Goal: Check status: Check status

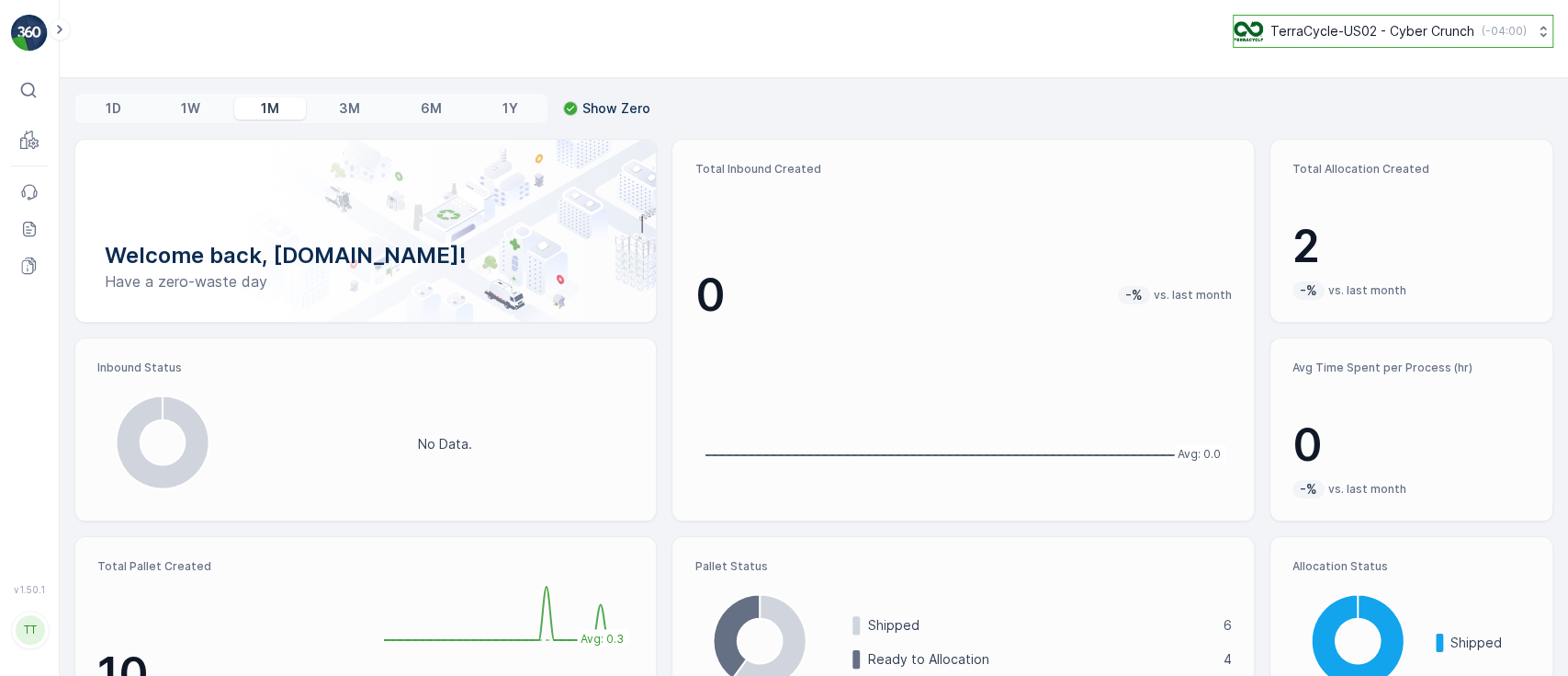
click at [1286, 35] on p "TerraCycle-US02 - Cyber Crunch" at bounding box center [1372, 31] width 204 height 18
type input "ie"
click at [1306, 123] on span "Europe/Dublin (+01:00)" at bounding box center [1347, 129] width 204 height 15
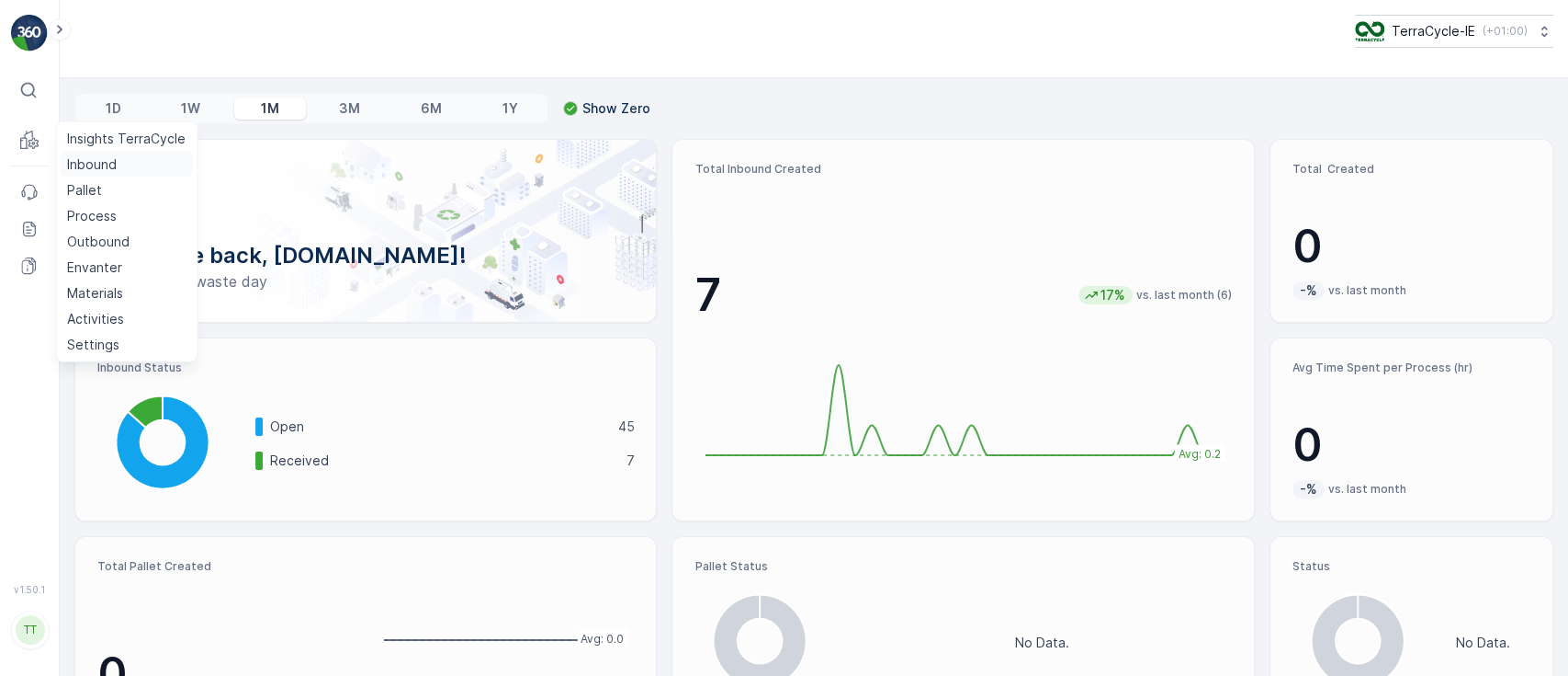
click at [76, 156] on p "Inbound" at bounding box center [91, 164] width 49 height 18
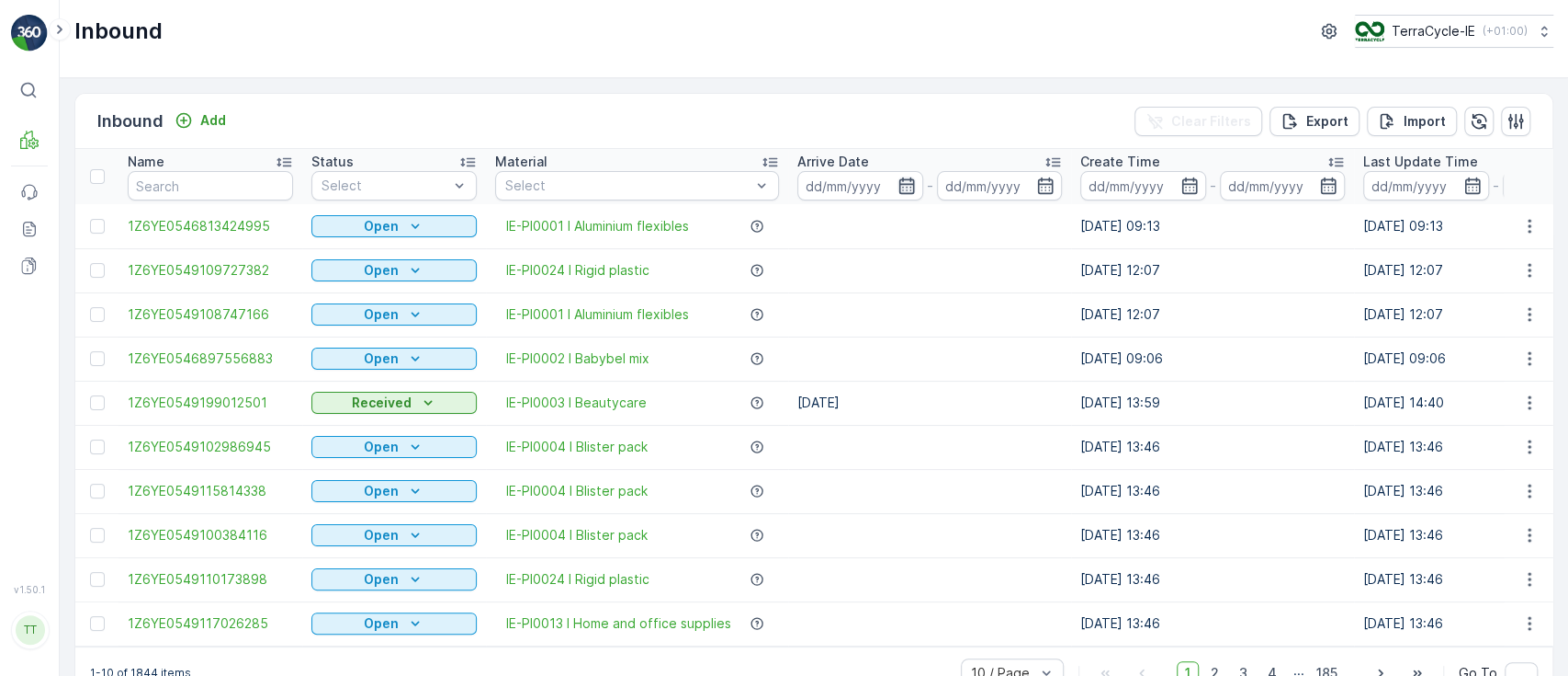
click at [904, 180] on icon "button" at bounding box center [906, 185] width 18 height 18
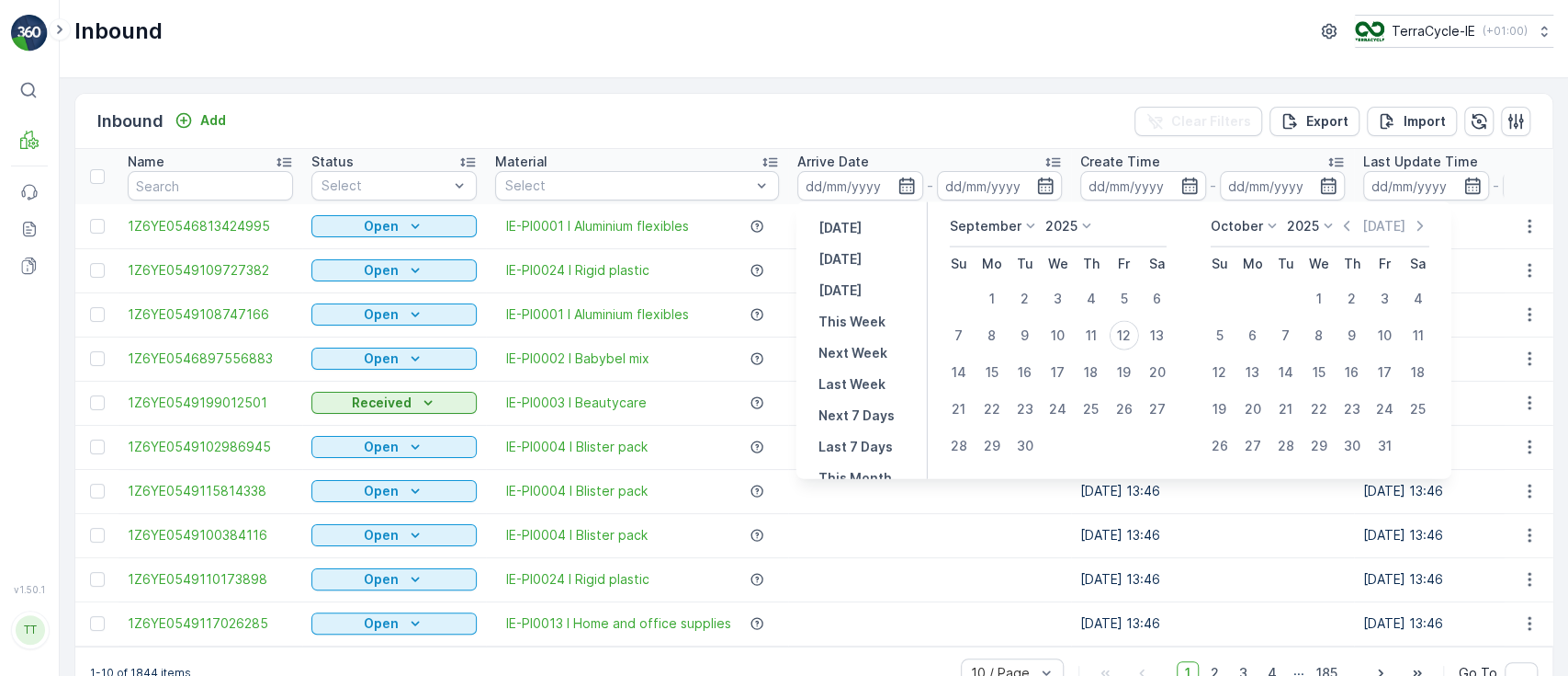
click at [989, 224] on p "September" at bounding box center [985, 226] width 72 height 18
click at [980, 313] on span "August" at bounding box center [982, 309] width 44 height 18
click at [1029, 445] on div "26" at bounding box center [1025, 446] width 29 height 29
type input "26.08.2025"
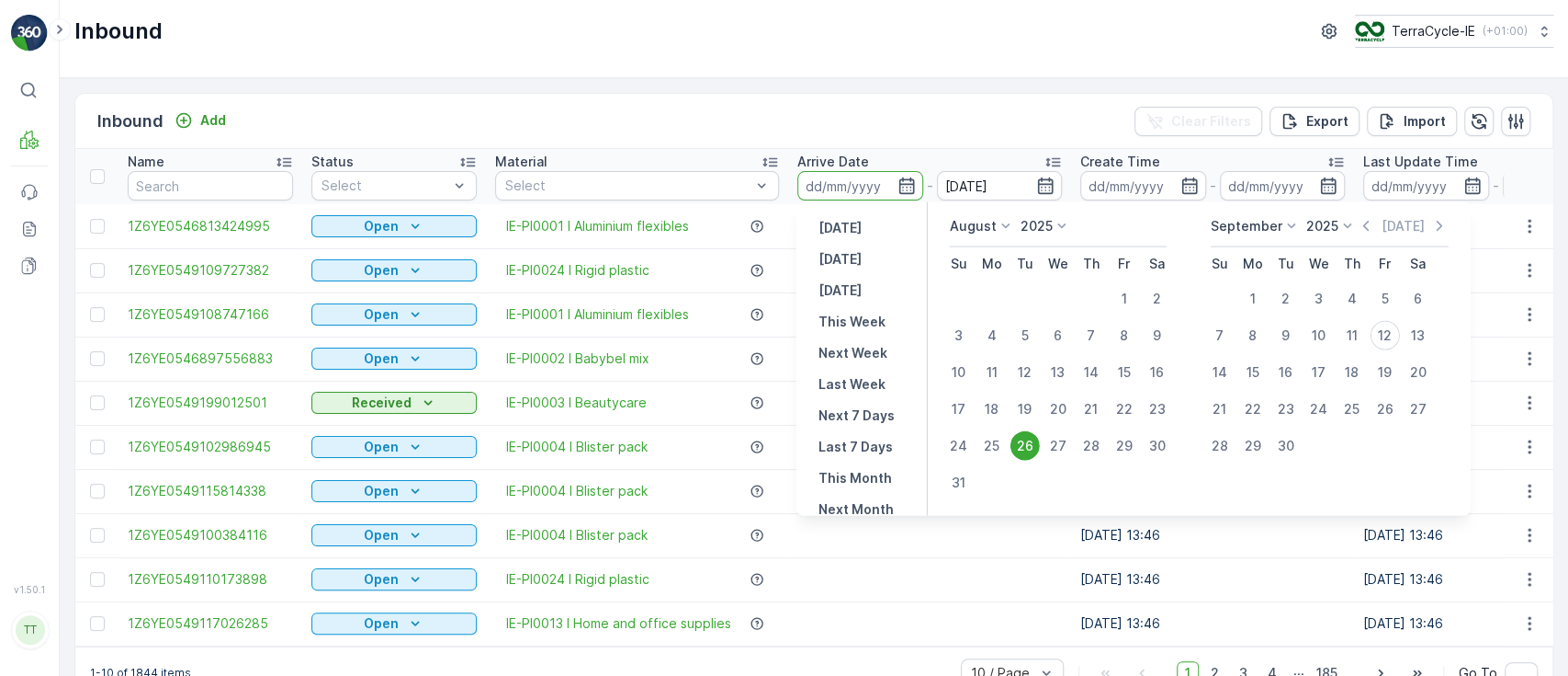
click at [1027, 445] on div "26" at bounding box center [1025, 446] width 29 height 29
type input "26.08.2025"
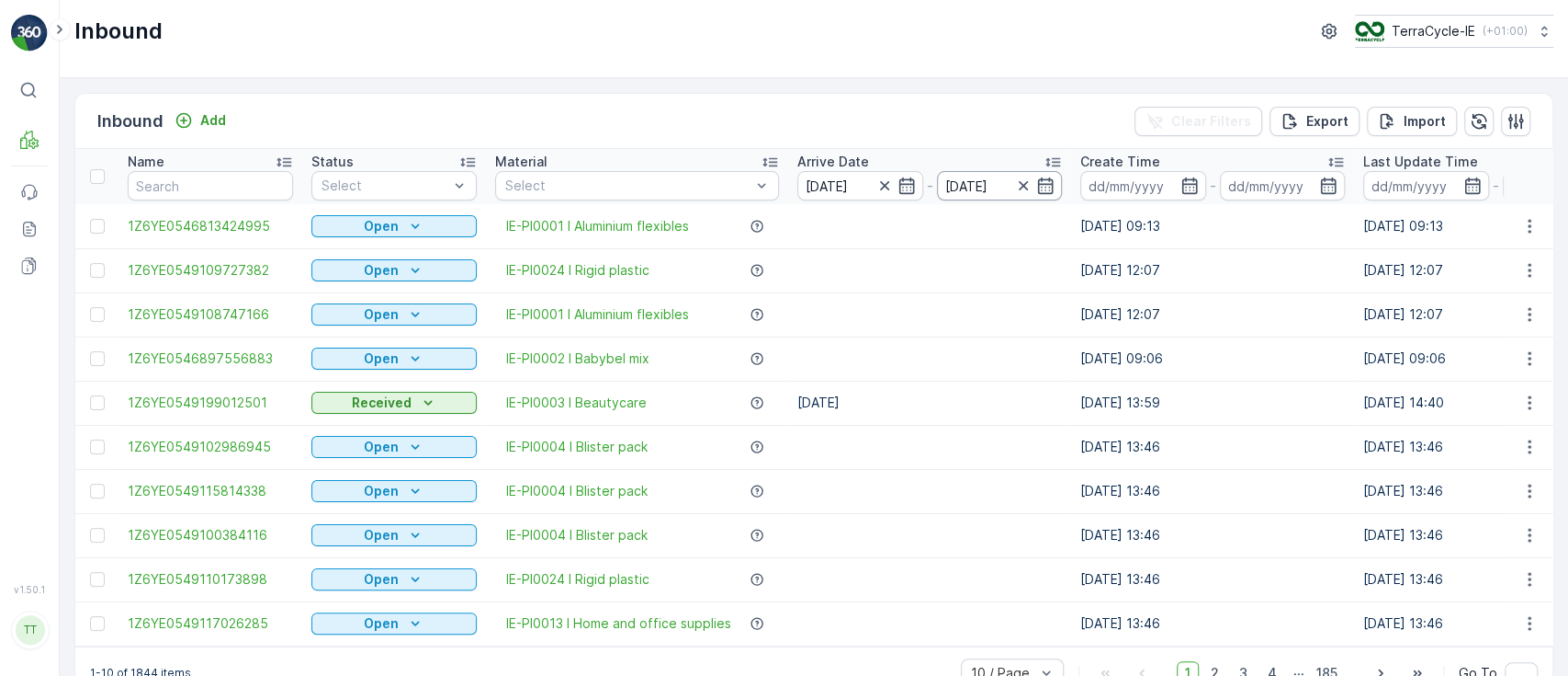
click at [964, 188] on input "26.08.2025" at bounding box center [1000, 186] width 126 height 29
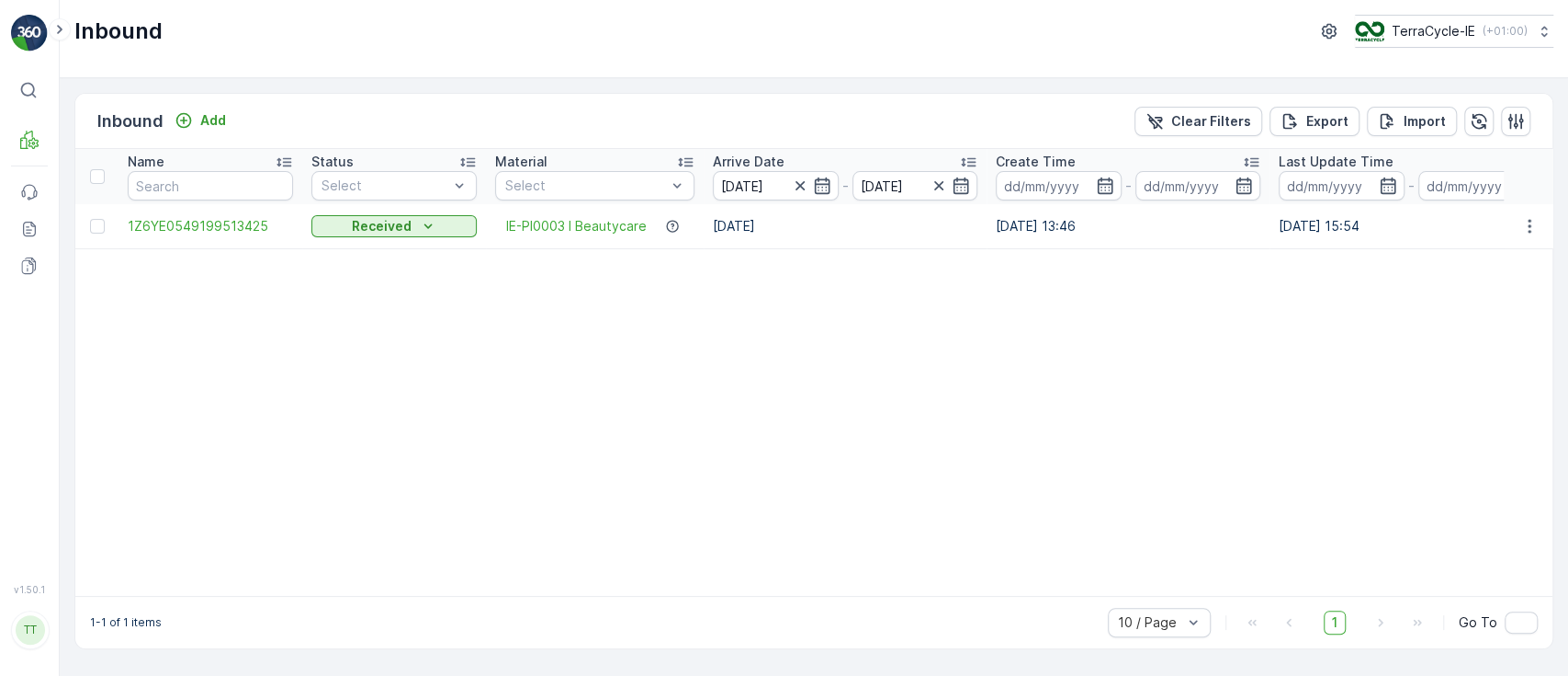
click at [1039, 180] on input at bounding box center [1059, 186] width 126 height 29
click at [951, 187] on icon "button" at bounding box center [960, 185] width 18 height 18
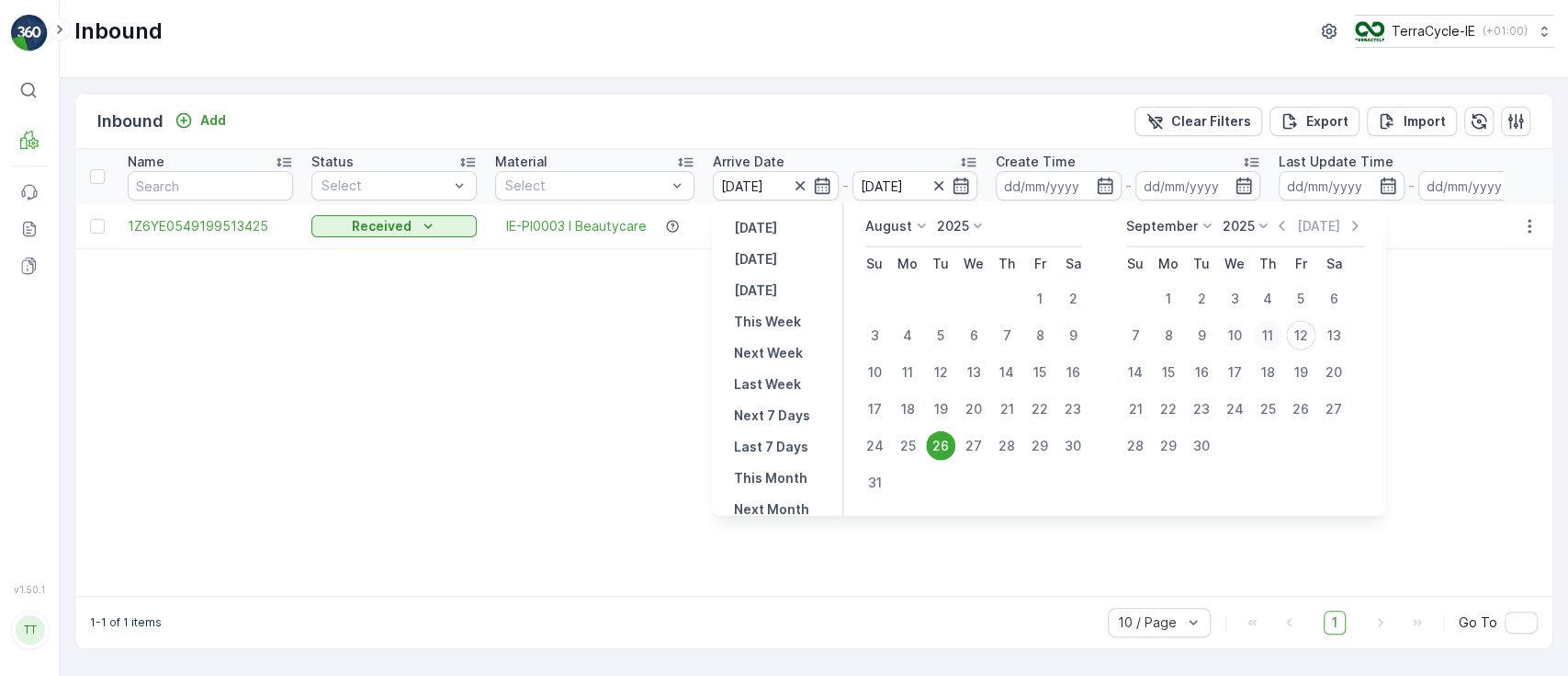
click at [1269, 334] on div "11" at bounding box center [1268, 335] width 29 height 29
type input "11.09.2025"
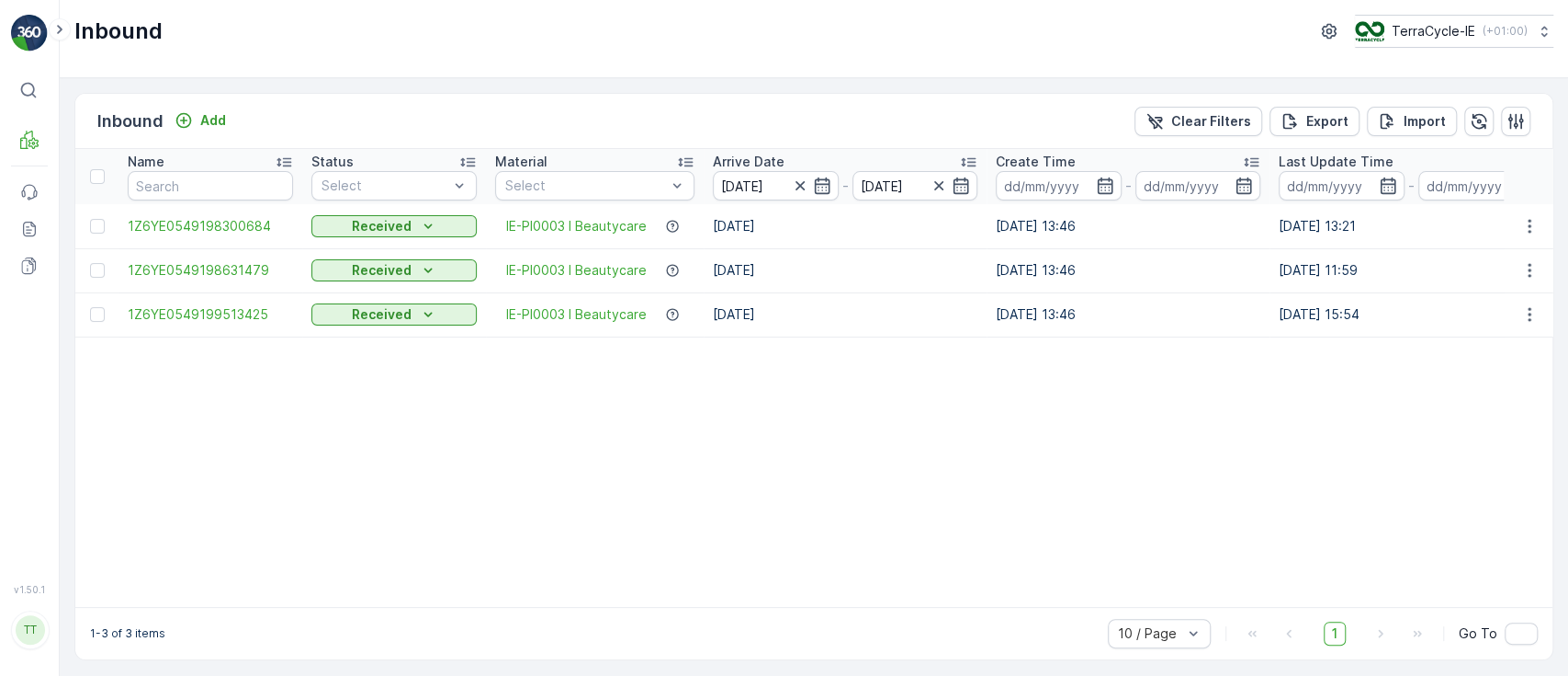
click at [75, 191] on th at bounding box center [97, 176] width 44 height 55
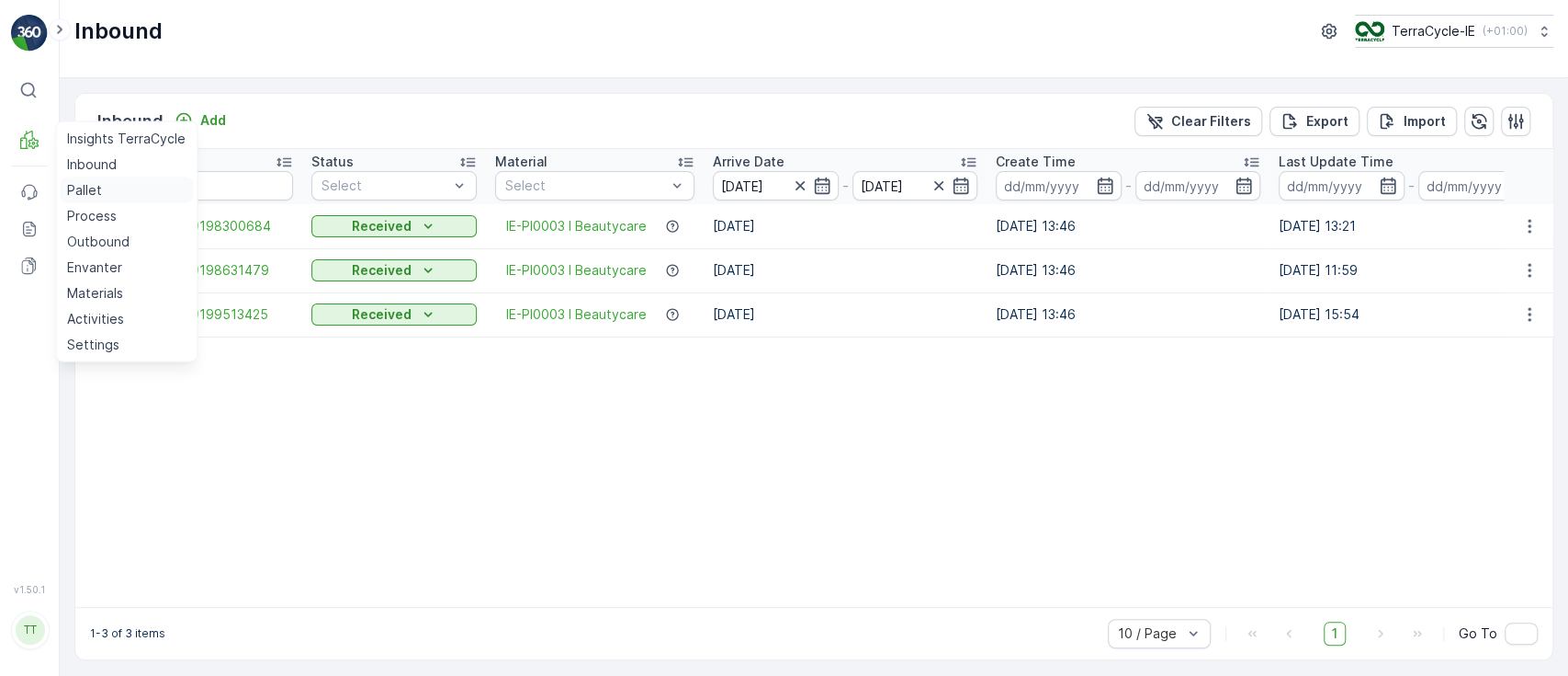
click at [75, 182] on p "Pallet" at bounding box center [84, 190] width 35 height 18
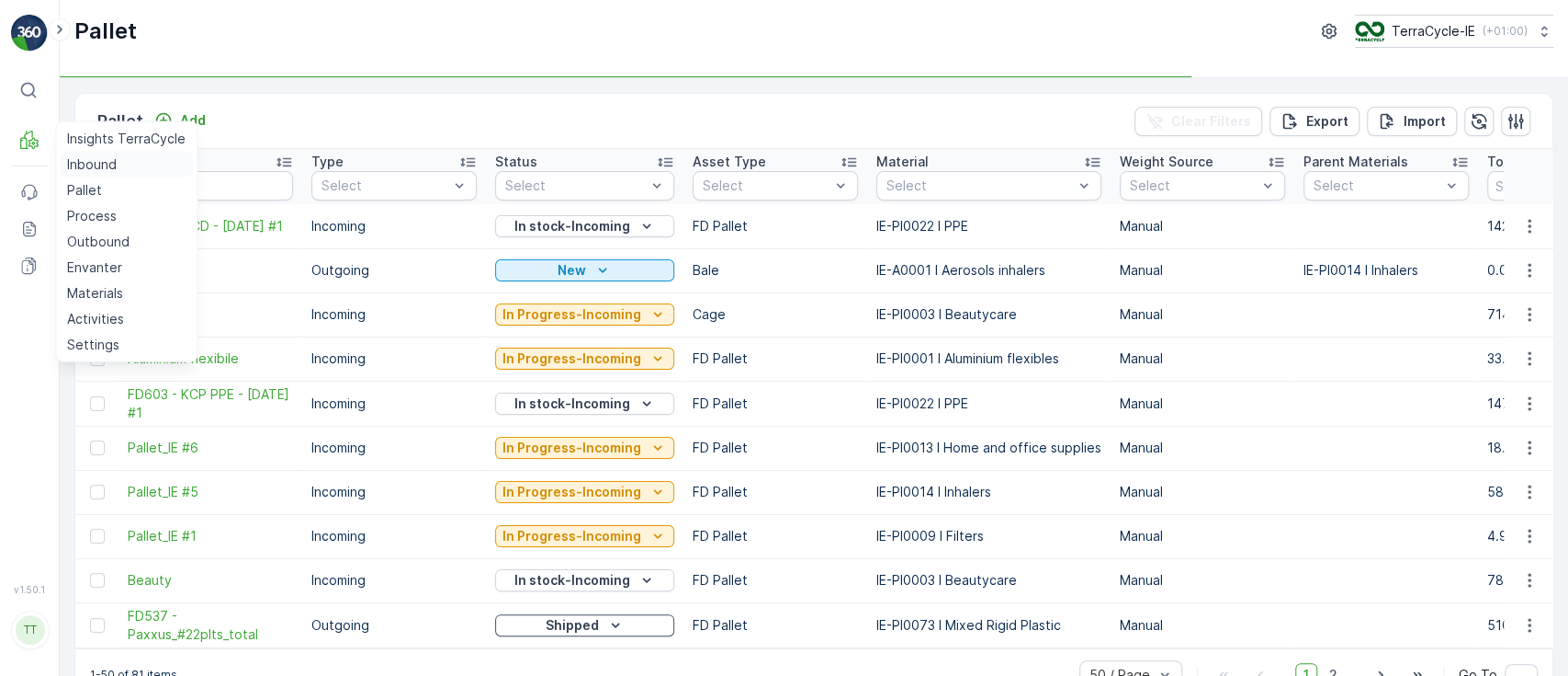
click at [86, 169] on p "Inbound" at bounding box center [91, 164] width 49 height 18
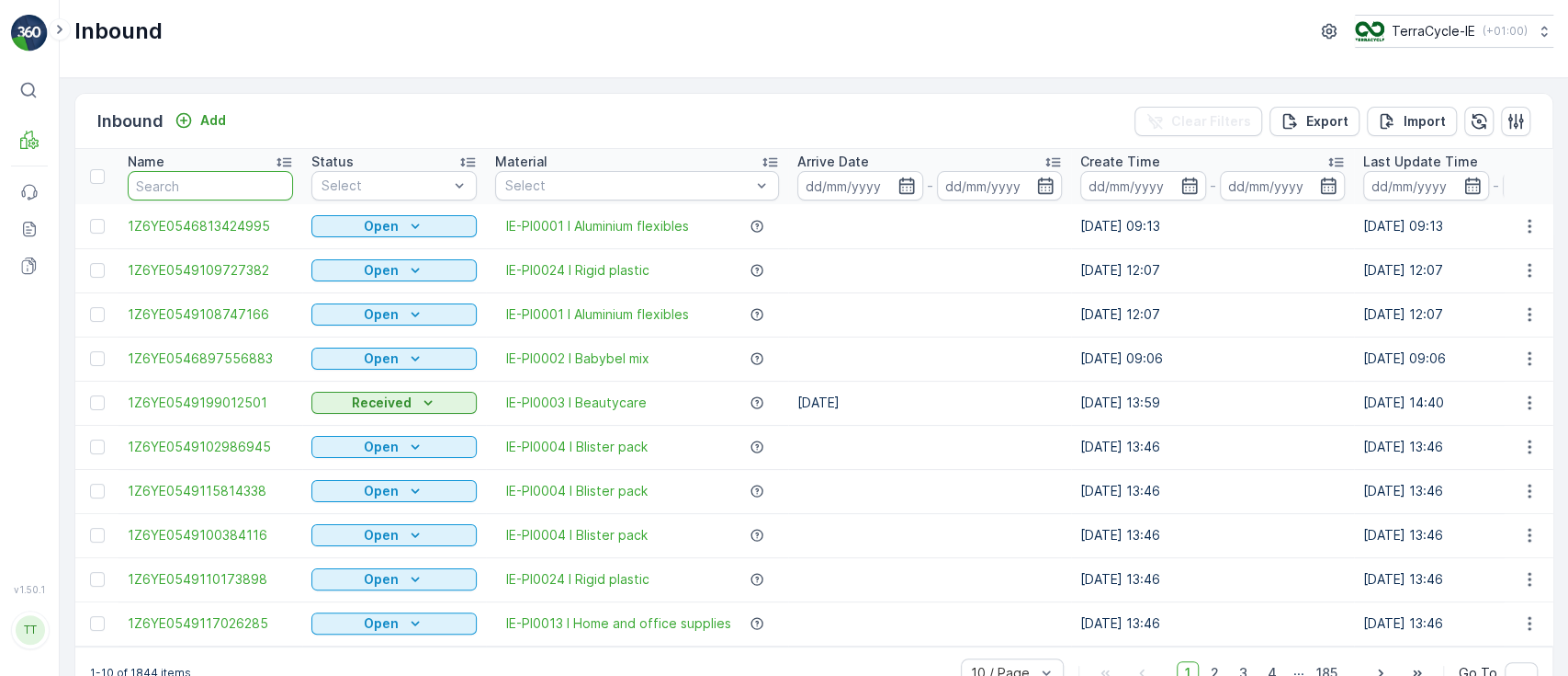
click at [204, 177] on input "text" at bounding box center [210, 186] width 166 height 29
paste input "1Z6YE0546897066457"
type input "1Z6YE0546897066457"
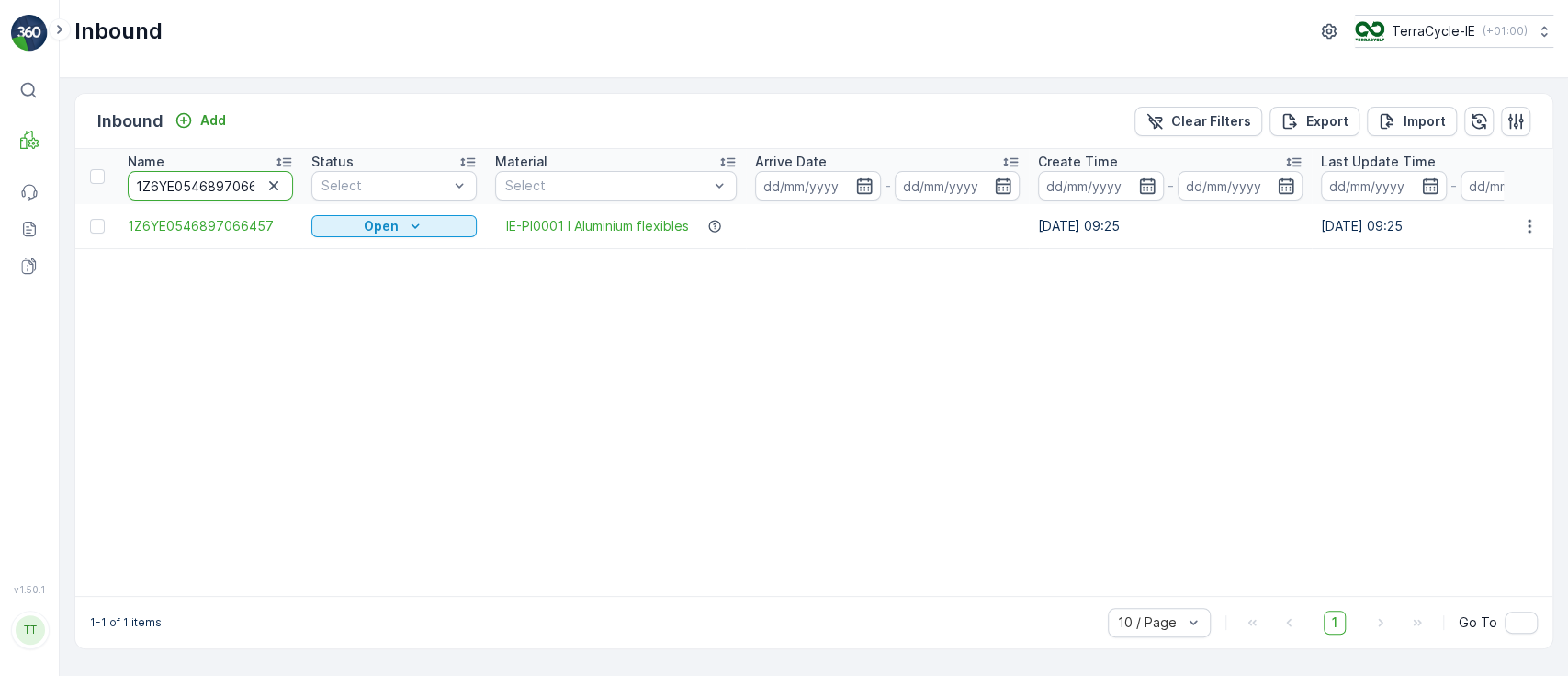
click at [190, 186] on input "1Z6YE0546897066457" at bounding box center [210, 186] width 166 height 29
click at [190, 184] on input "1Z6YE0546897066457" at bounding box center [210, 186] width 166 height 29
paste input "15330814"
type input "1Z6YE0546815330814"
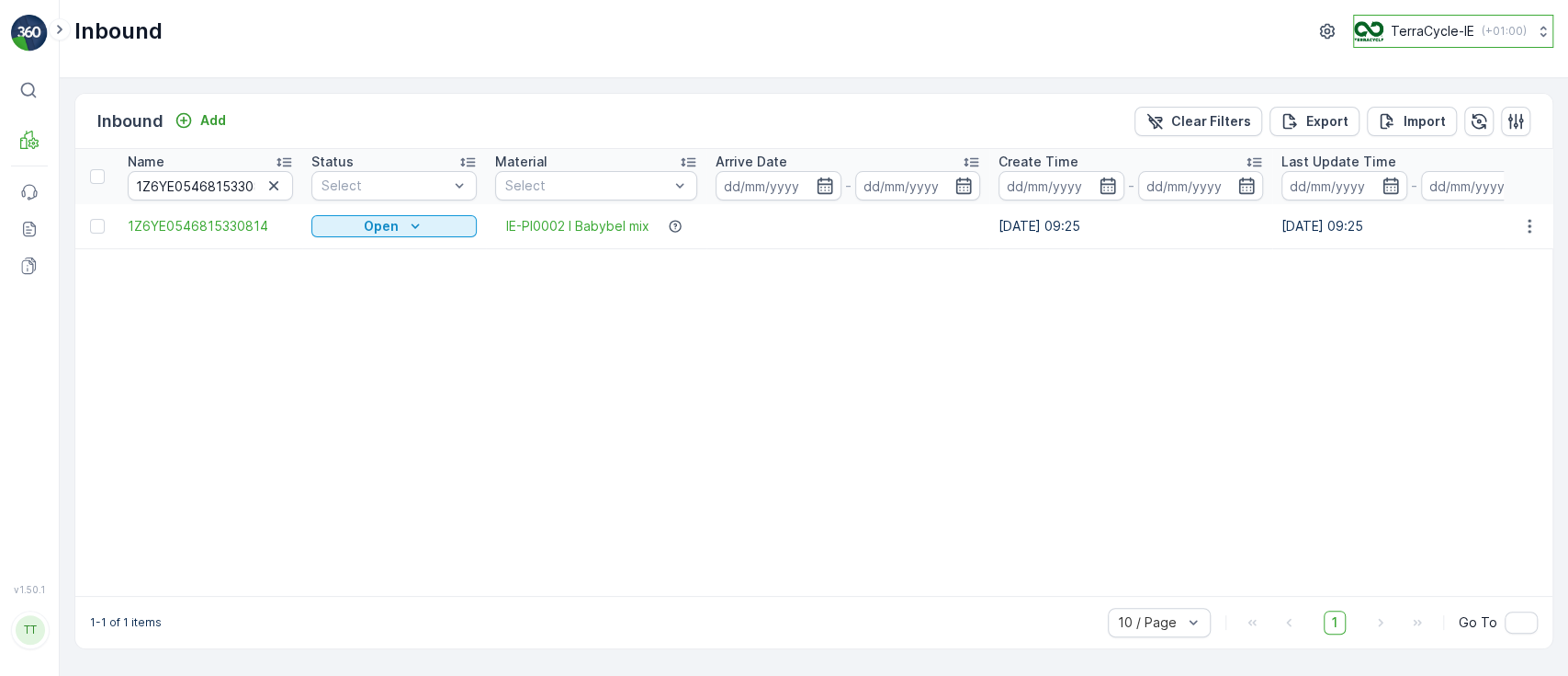
click at [1403, 36] on p "TerraCycle-IE" at bounding box center [1432, 31] width 83 height 18
type input "fr"
click at [1417, 128] on span "Europe/Paris (+02:00)" at bounding box center [1461, 137] width 191 height 29
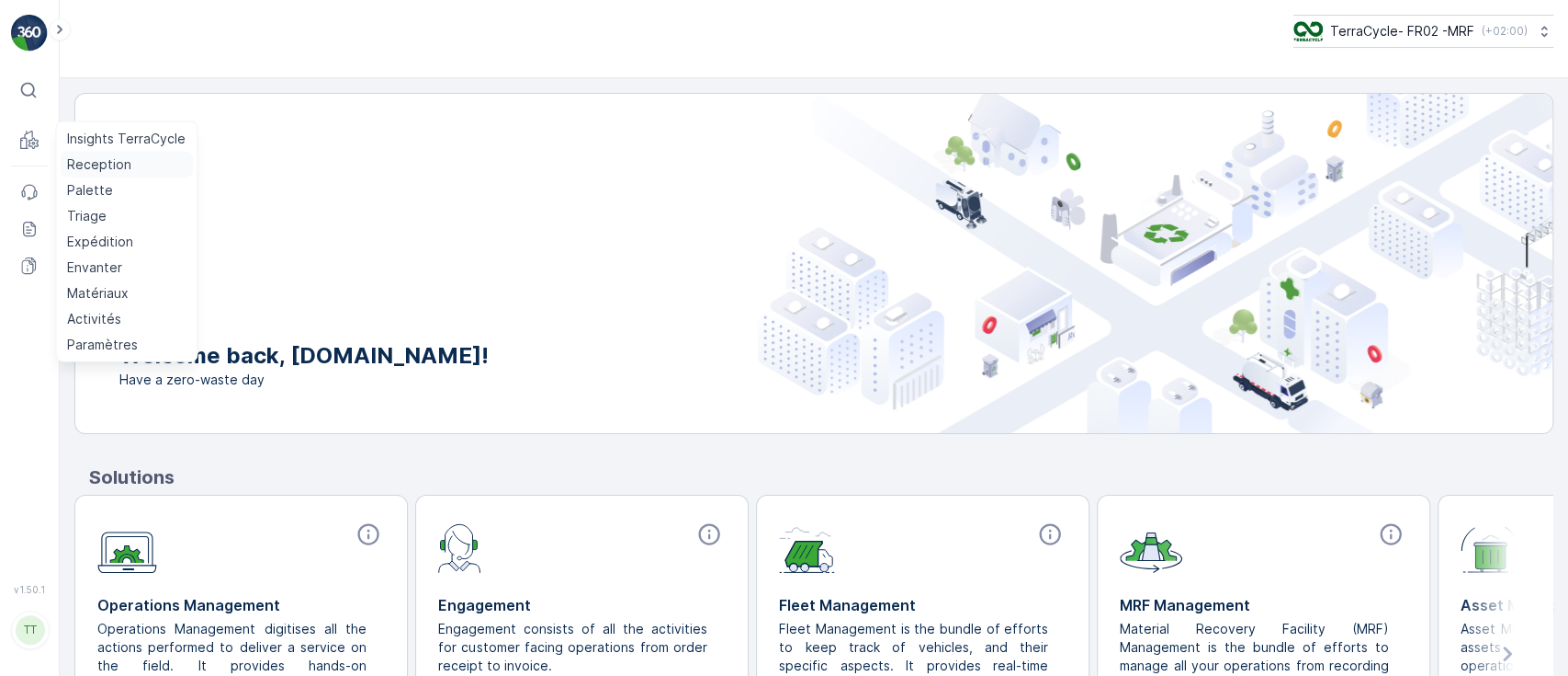
click at [88, 170] on p "Reception" at bounding box center [99, 164] width 64 height 18
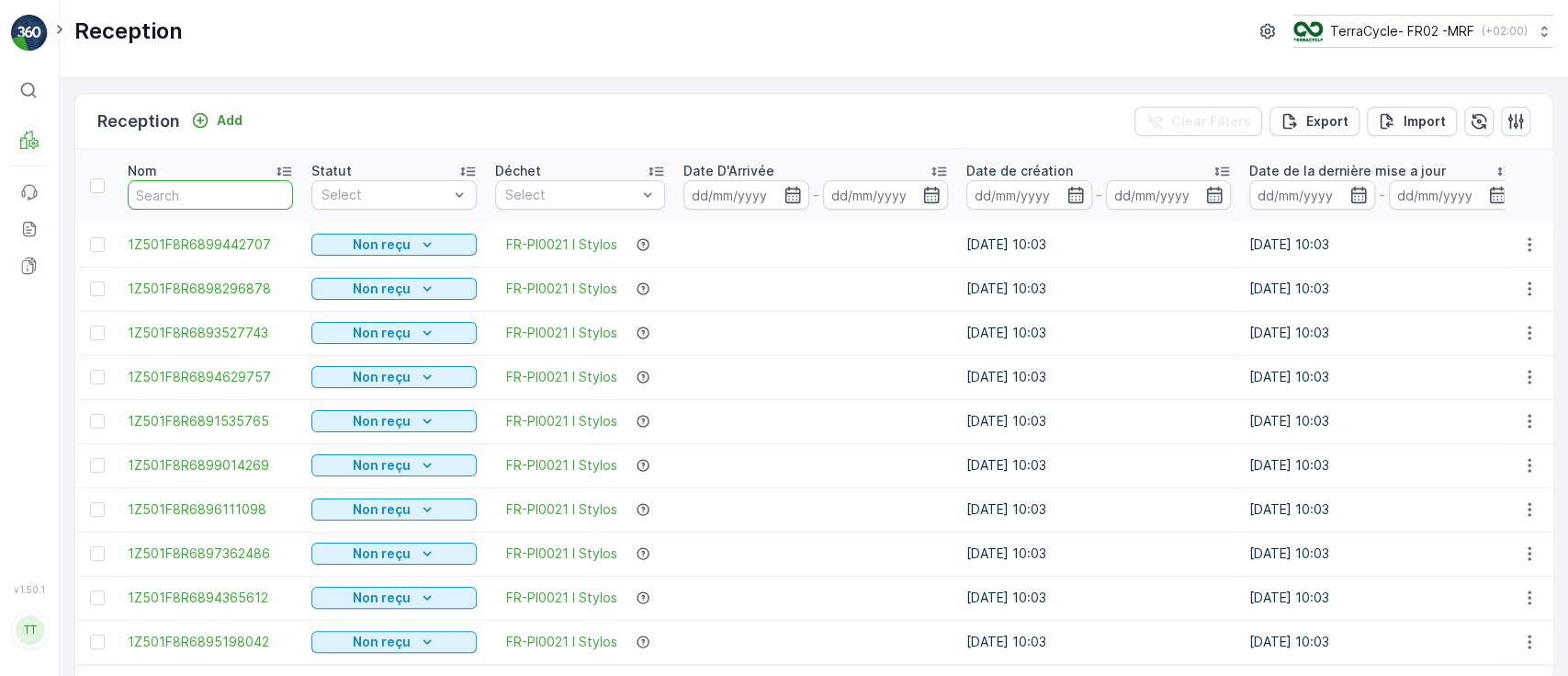
click at [179, 184] on input "text" at bounding box center [210, 195] width 166 height 29
paste input "1Z501F8R6898215866"
type input "1Z501F8R6898215866"
